Goal: Task Accomplishment & Management: Use online tool/utility

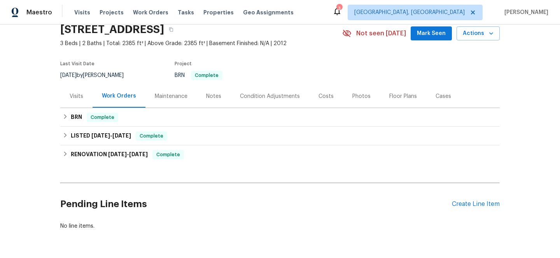
scroll to position [38, 0]
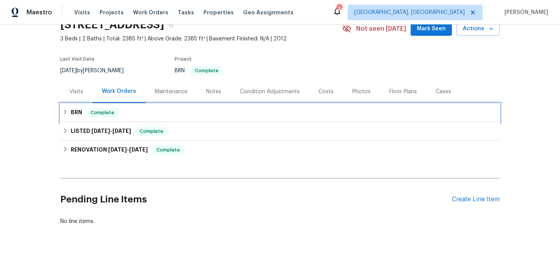
click at [77, 111] on h6 "BRN" at bounding box center [76, 112] width 11 height 9
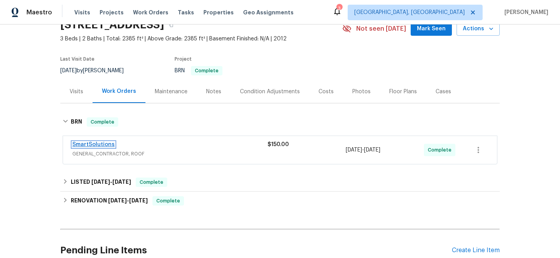
click at [94, 143] on link "SmartSolutions" at bounding box center [93, 144] width 42 height 5
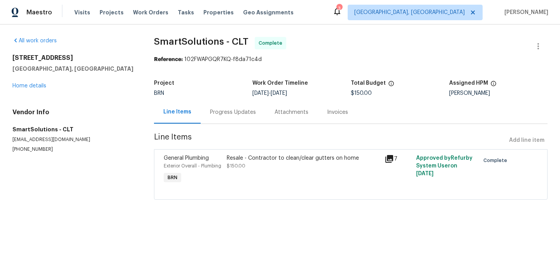
click at [387, 159] on icon at bounding box center [389, 159] width 8 height 8
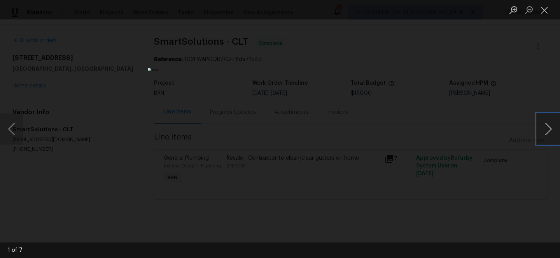
click at [545, 129] on button "Next image" at bounding box center [547, 129] width 23 height 31
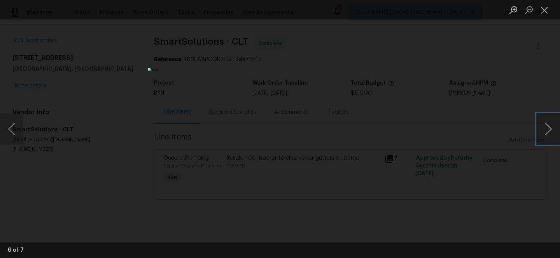
click at [545, 129] on button "Next image" at bounding box center [547, 129] width 23 height 31
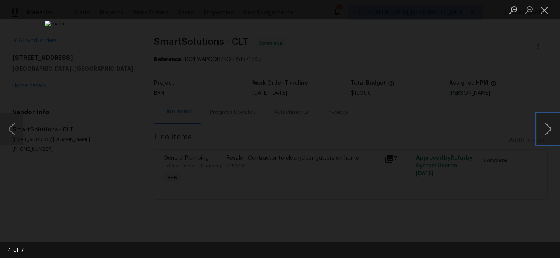
click at [545, 129] on button "Next image" at bounding box center [547, 129] width 23 height 31
click at [547, 124] on button "Next image" at bounding box center [547, 129] width 23 height 31
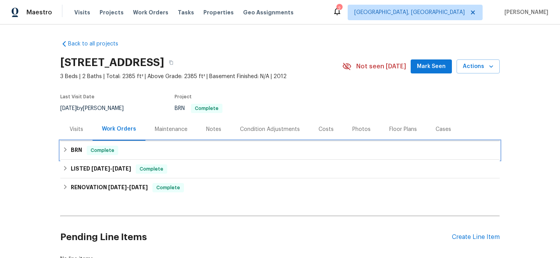
click at [75, 149] on h6 "BRN" at bounding box center [76, 150] width 11 height 9
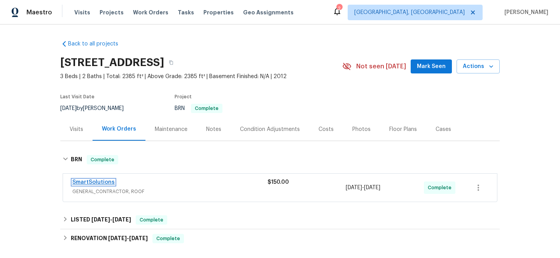
click at [84, 181] on link "SmartSolutions" at bounding box center [93, 182] width 42 height 5
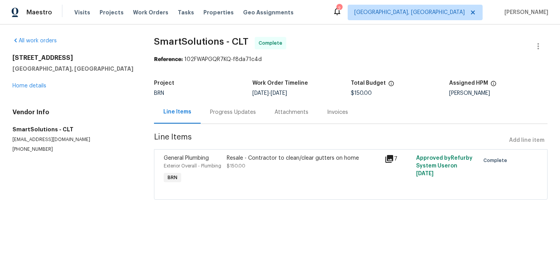
click at [391, 158] on icon at bounding box center [389, 159] width 8 height 8
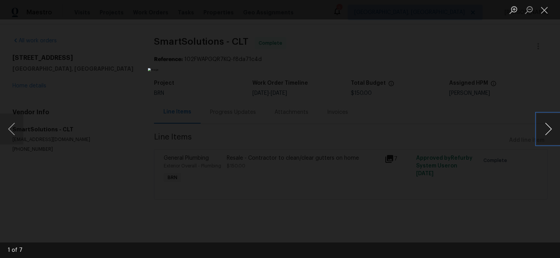
click at [545, 128] on button "Next image" at bounding box center [547, 129] width 23 height 31
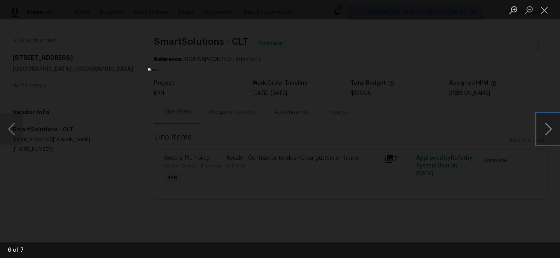
click at [545, 128] on button "Next image" at bounding box center [547, 129] width 23 height 31
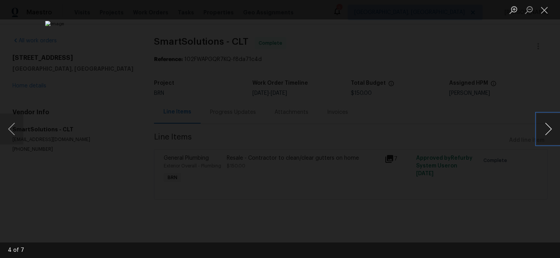
click at [543, 127] on button "Next image" at bounding box center [547, 129] width 23 height 31
